Goal: Check status

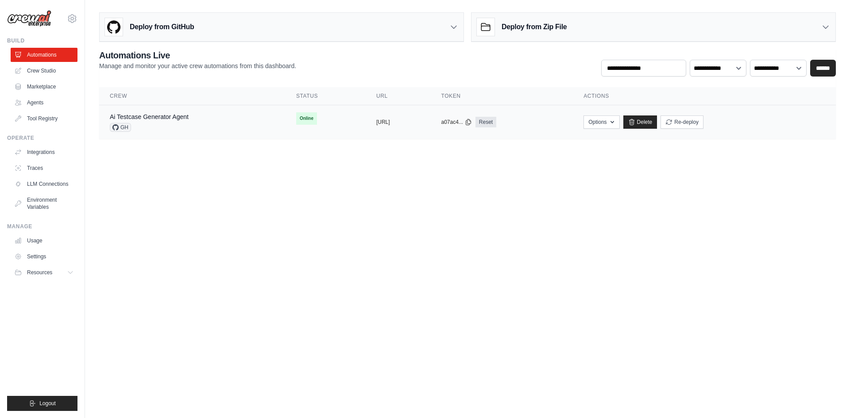
click at [209, 118] on div "Ai Testcase Generator Agent GH" at bounding box center [192, 121] width 165 height 19
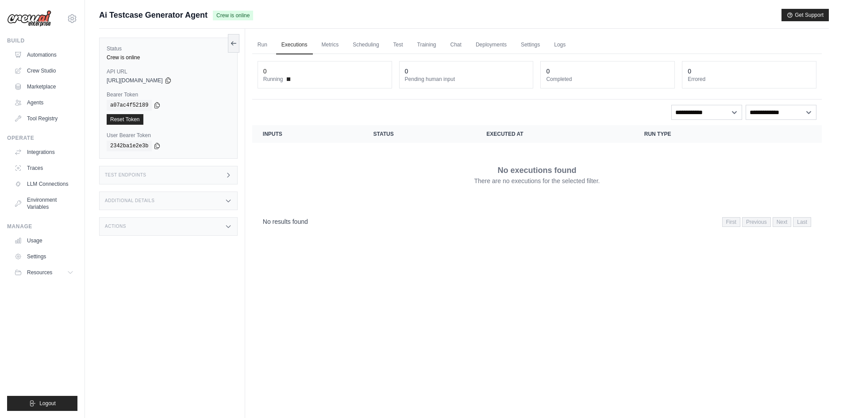
click at [542, 182] on p "There are no executions for the selected filter." at bounding box center [537, 181] width 126 height 9
drag, startPoint x: 497, startPoint y: 170, endPoint x: 603, endPoint y: 178, distance: 106.1
click at [603, 178] on div "No executions found There are no executions for the selected filter." at bounding box center [537, 175] width 549 height 50
